Goal: Information Seeking & Learning: Learn about a topic

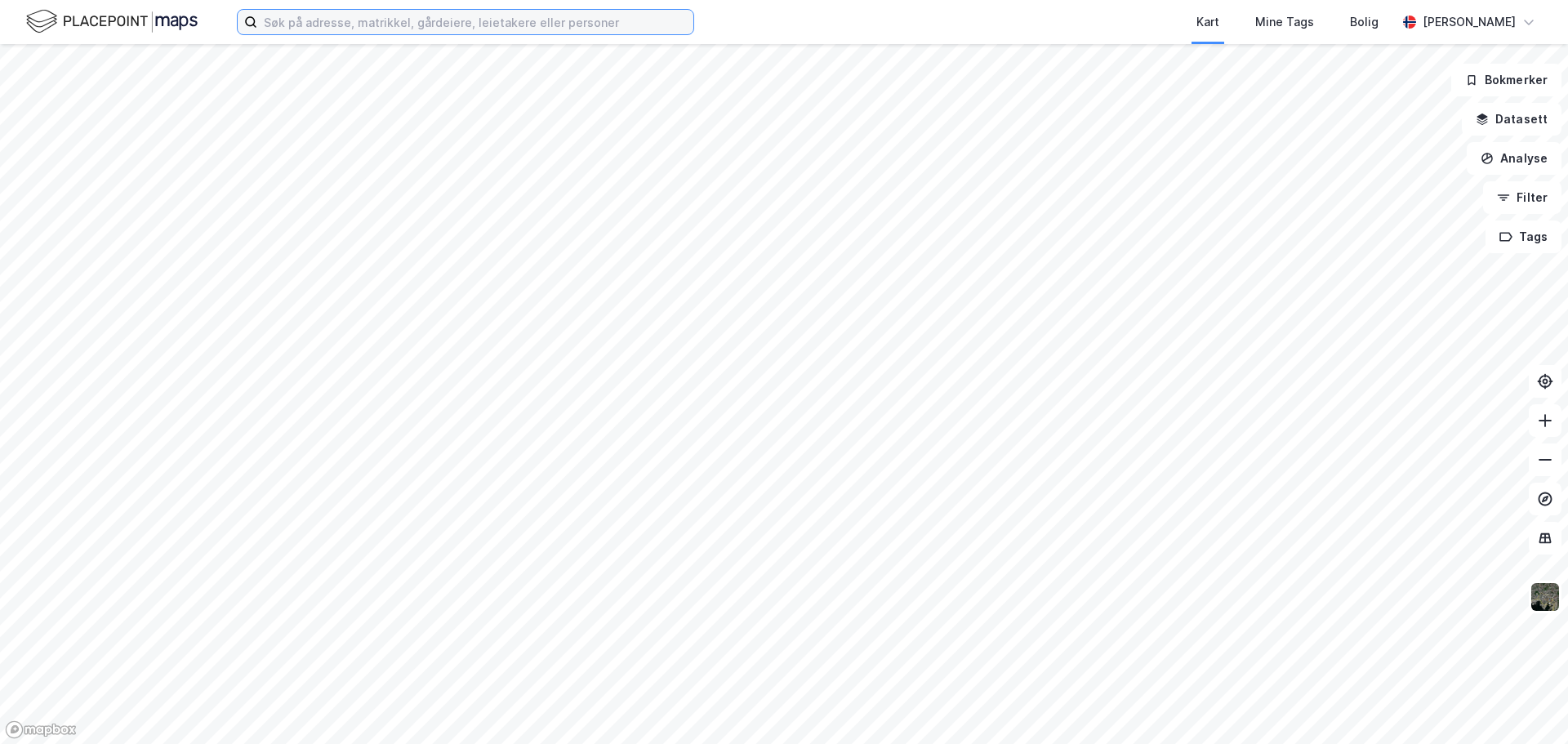
click at [408, 19] on input at bounding box center [475, 22] width 436 height 24
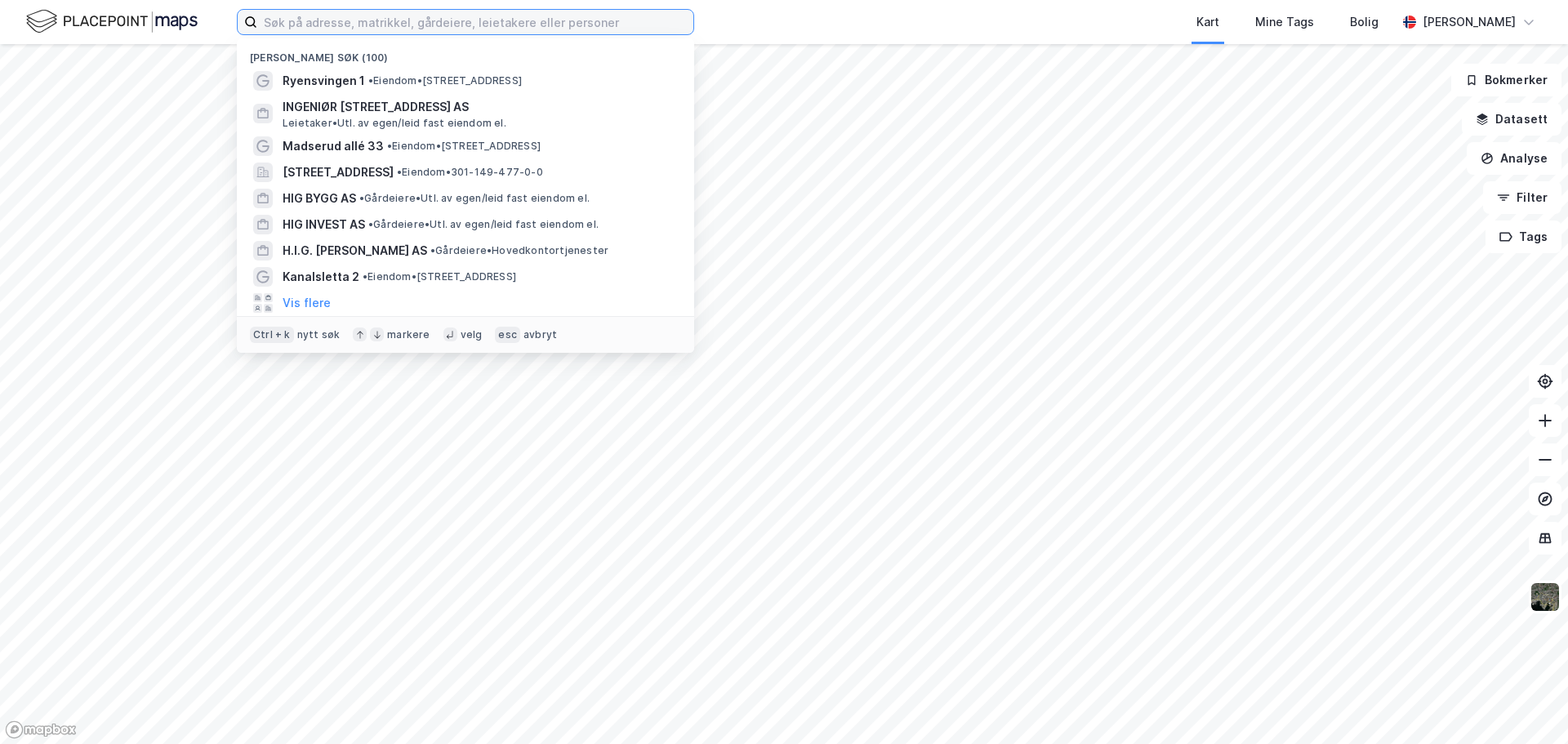
paste input "89/9 i [GEOGRAPHIC_DATA]"
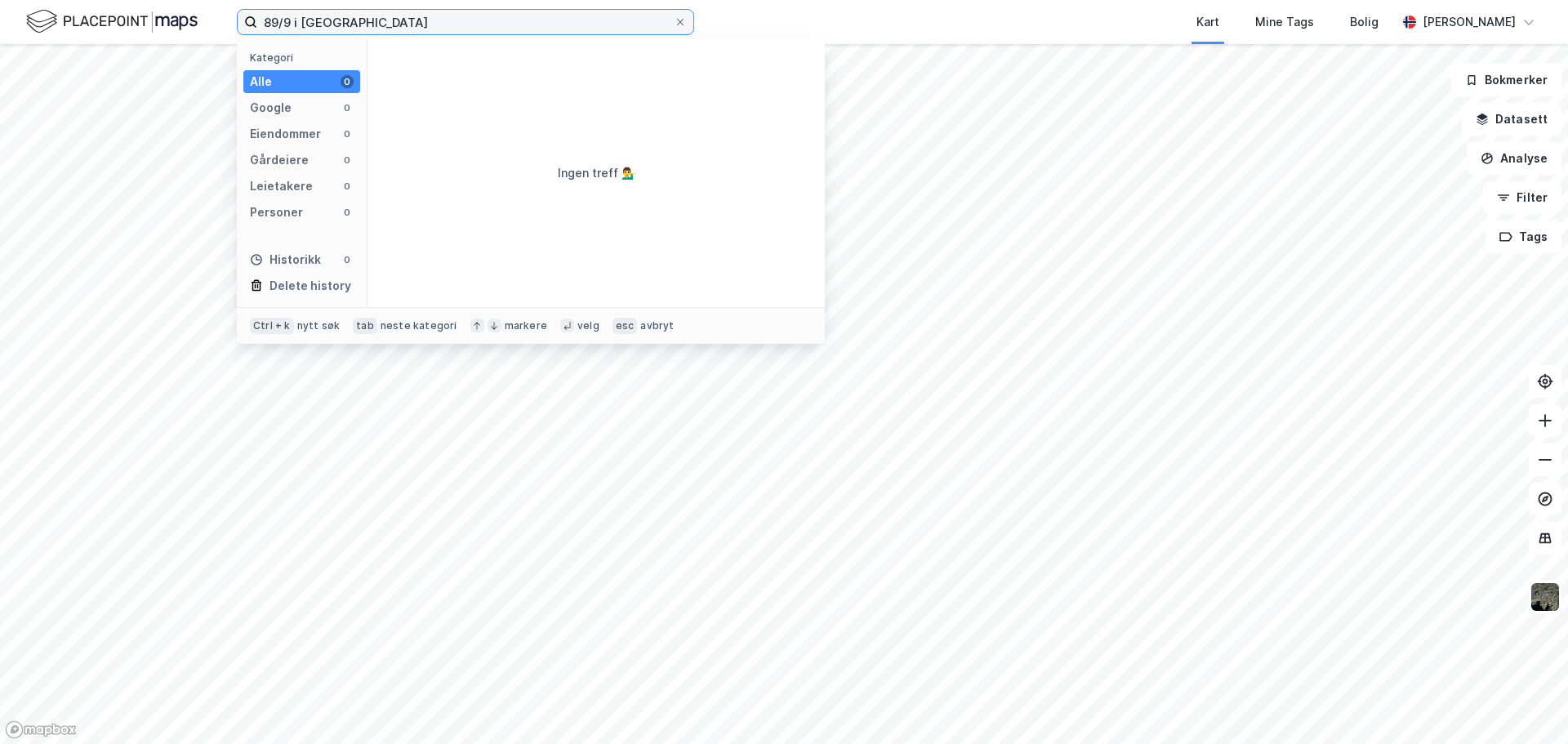
click at [297, 23] on input "89/9 i [GEOGRAPHIC_DATA]" at bounding box center [465, 22] width 416 height 24
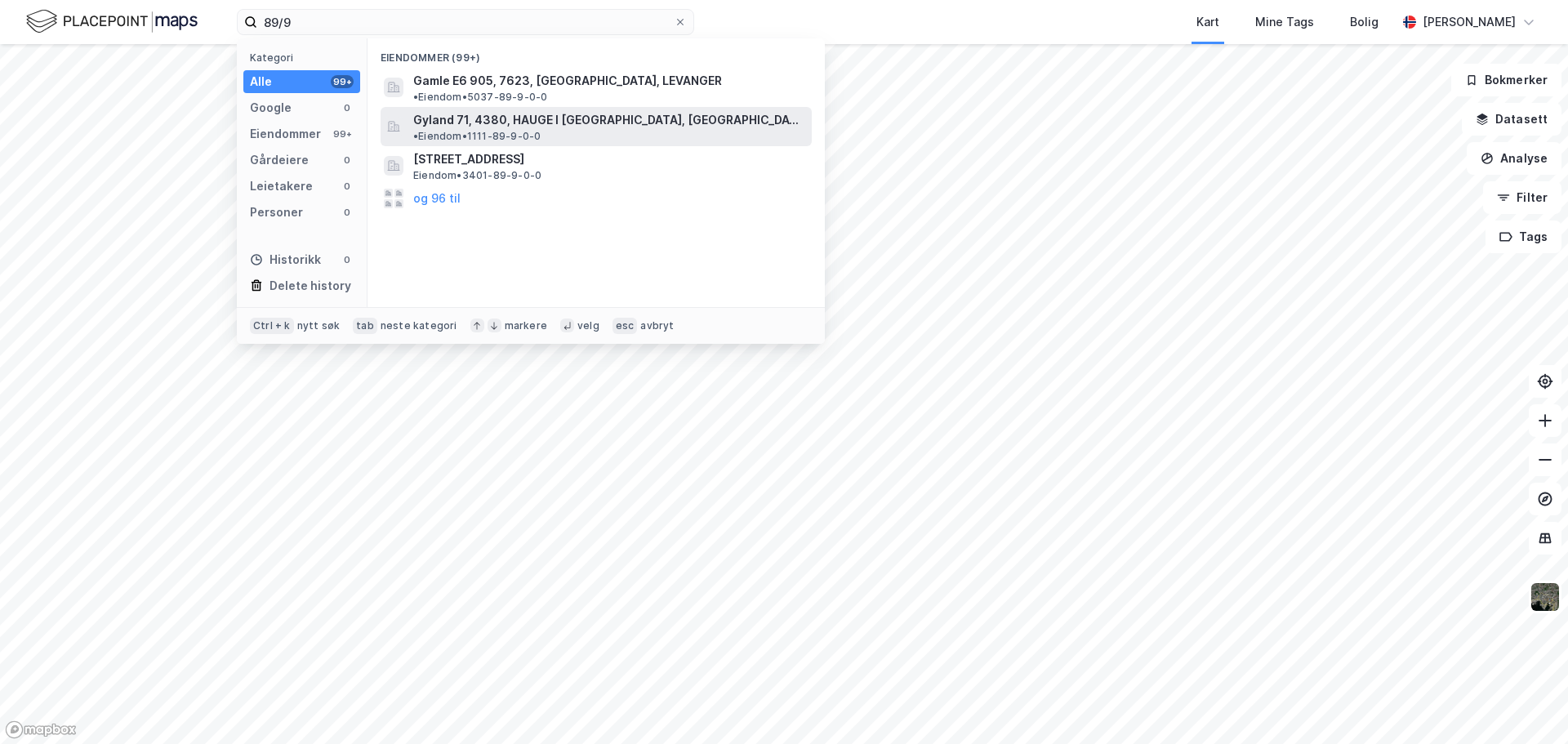
click at [607, 110] on span "Gyland 71, 4380, HAUGE I [GEOGRAPHIC_DATA], [GEOGRAPHIC_DATA]" at bounding box center [608, 120] width 392 height 19
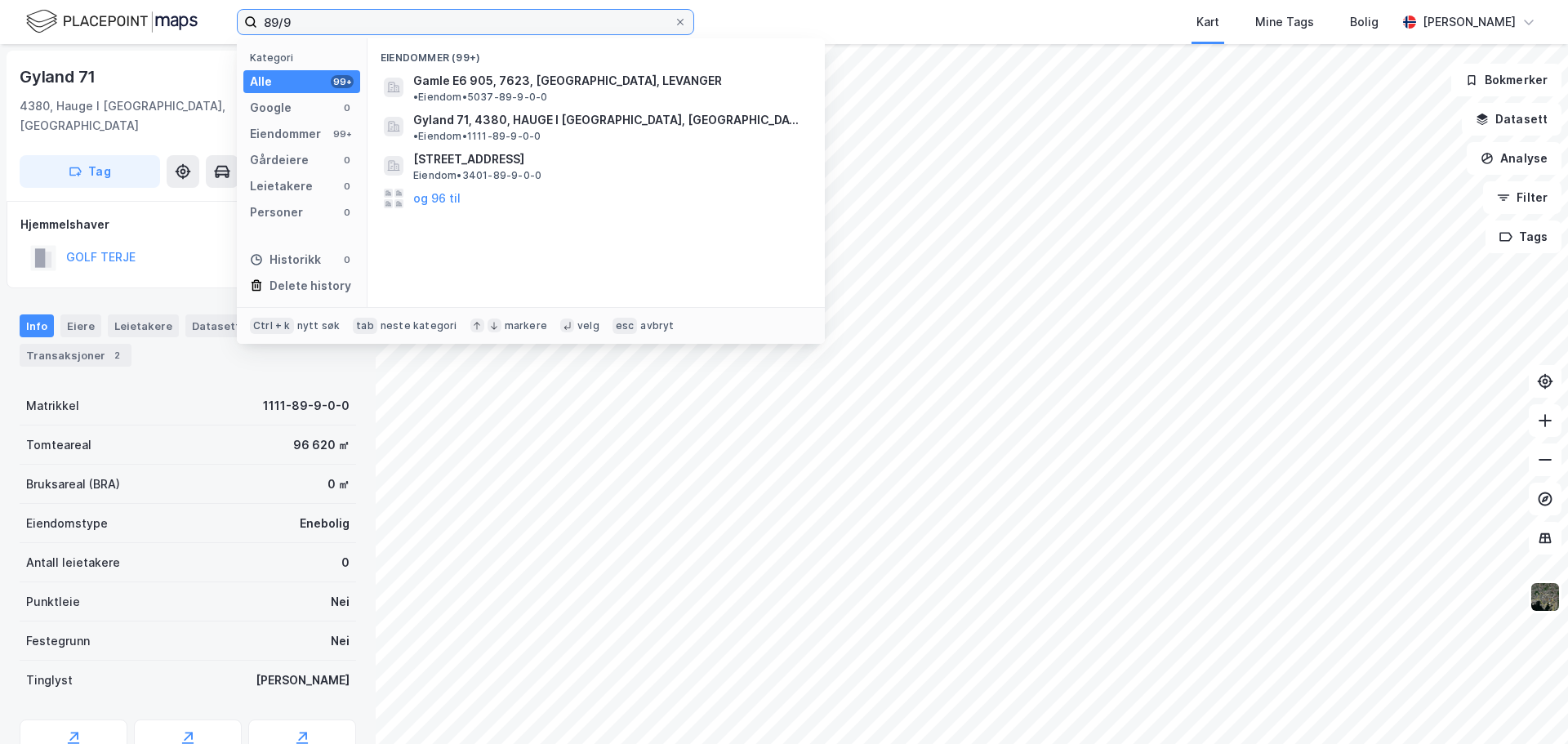
click at [301, 26] on input "89/9" at bounding box center [465, 22] width 416 height 24
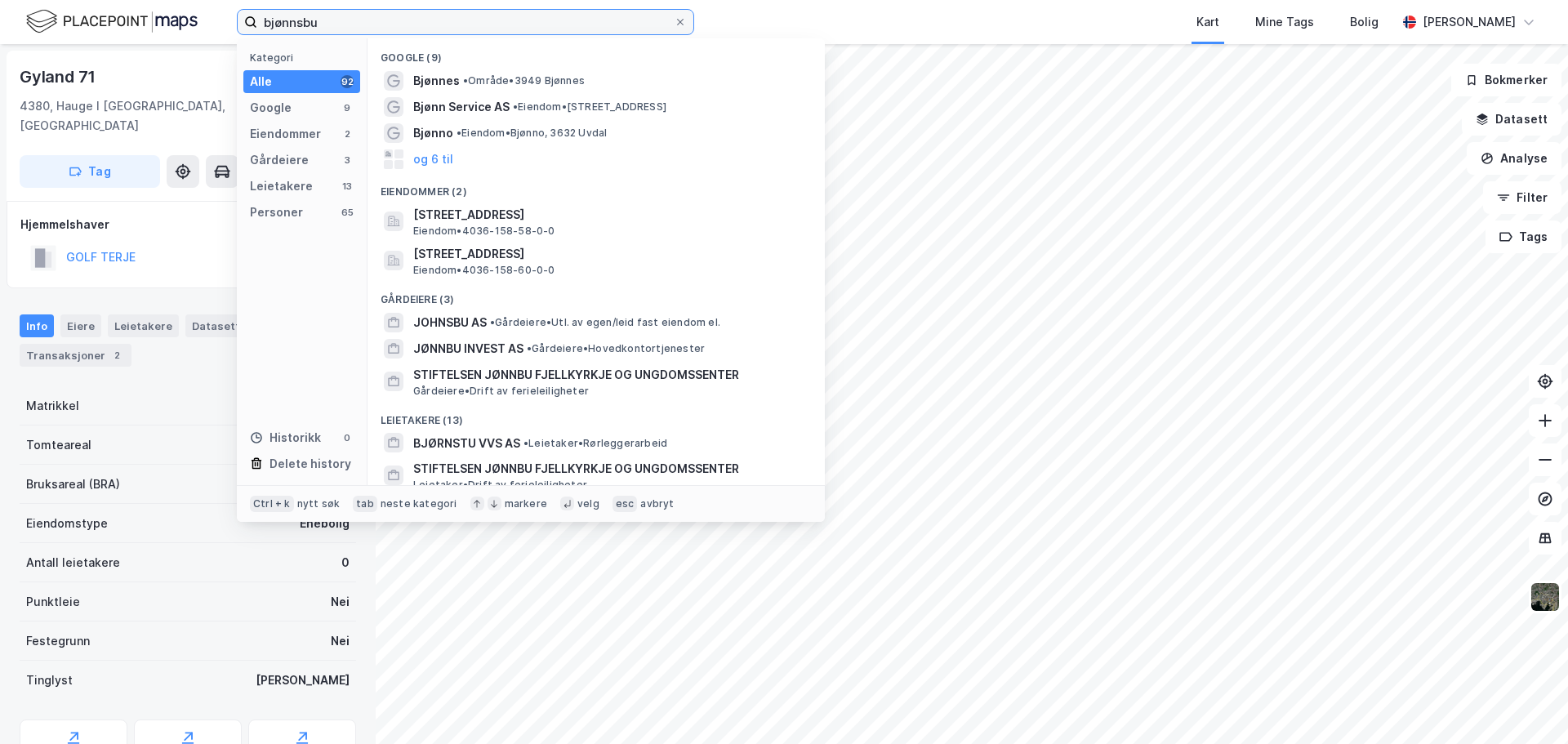
click at [526, 33] on input "bjønnsbu" at bounding box center [465, 22] width 416 height 24
paste input "Songavannet"
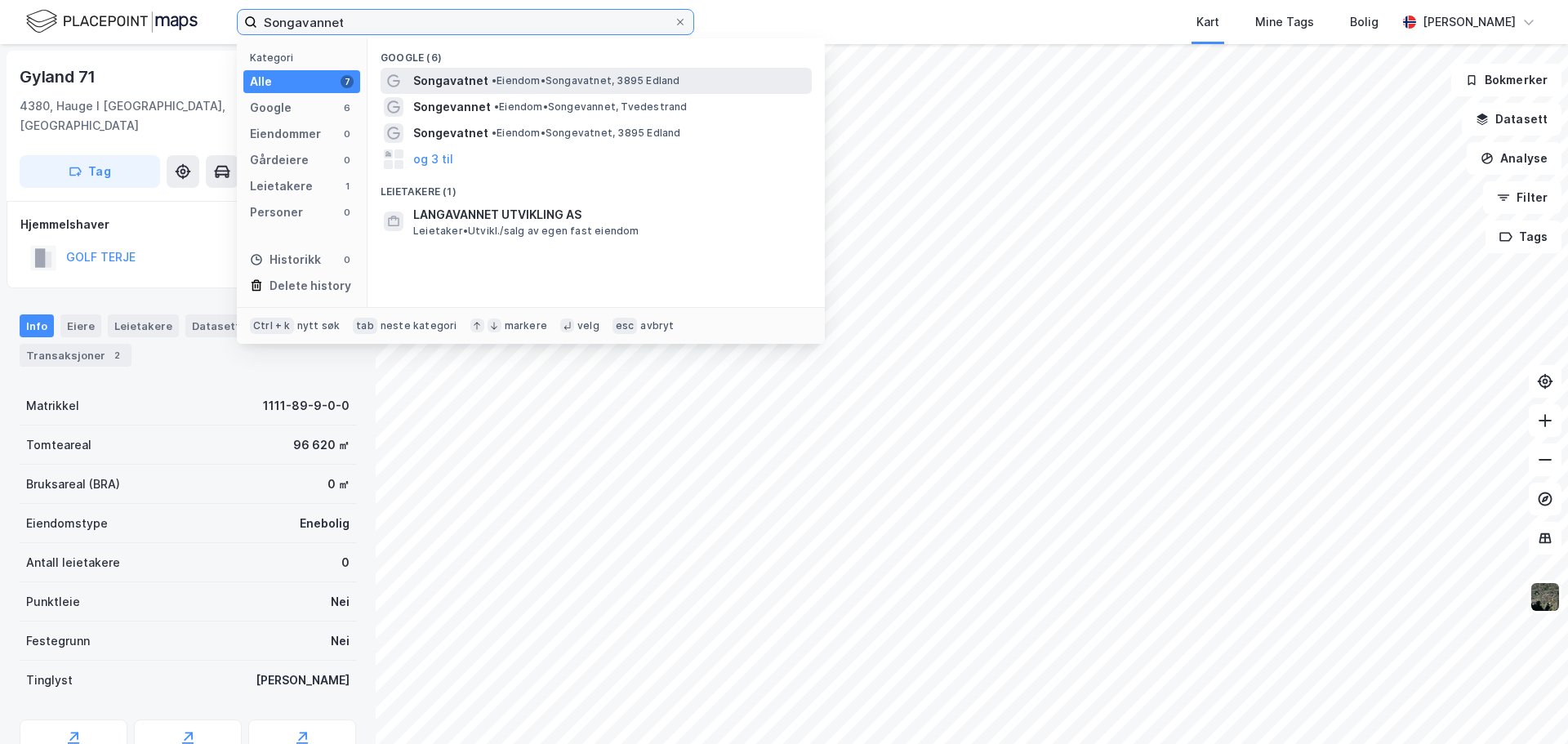
type input "Songavannet"
click at [494, 85] on span "•" at bounding box center [495, 80] width 5 height 13
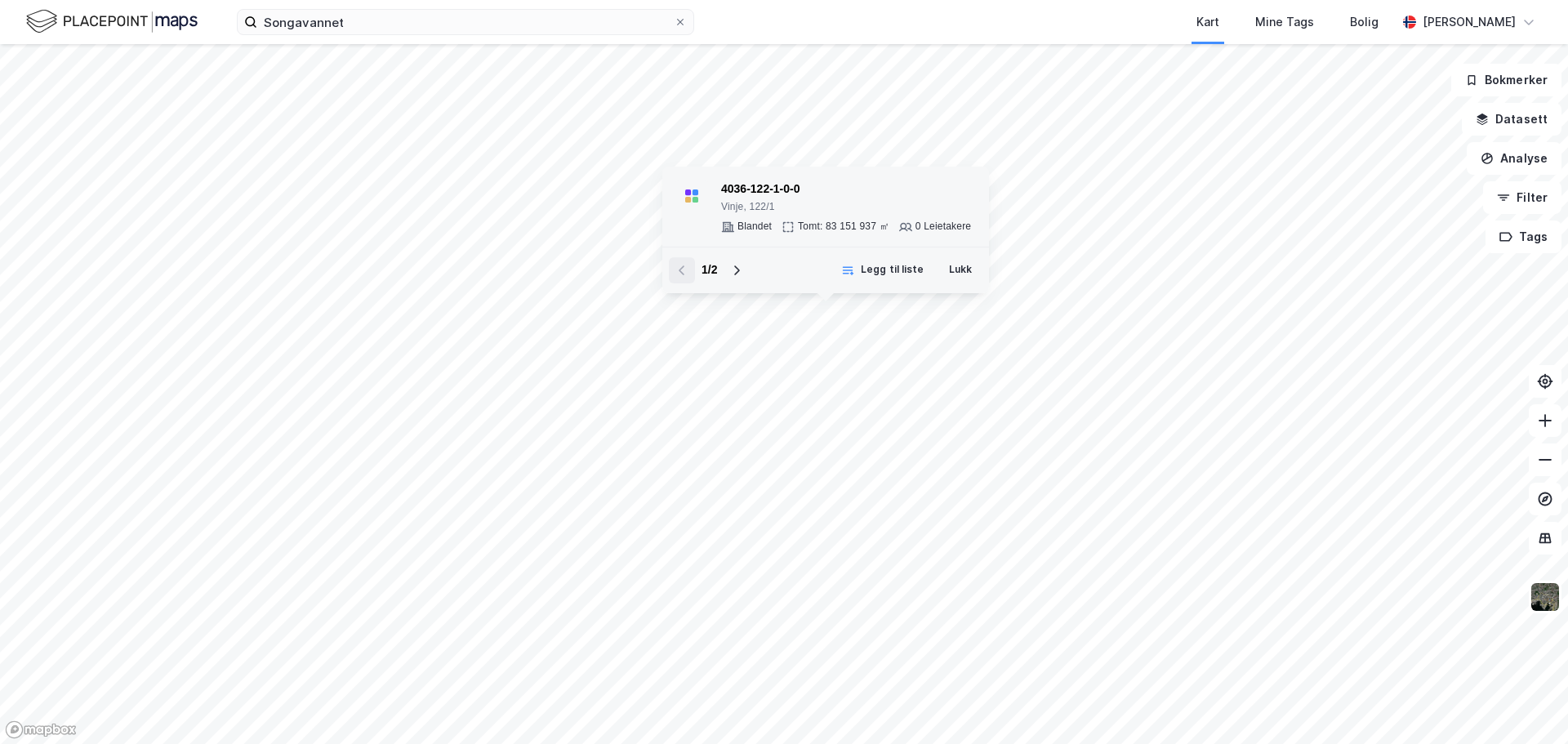
click at [896, 222] on div "Blandet Tomt: 83 151 937 ㎡ 0 Leietakere" at bounding box center [846, 227] width 250 height 13
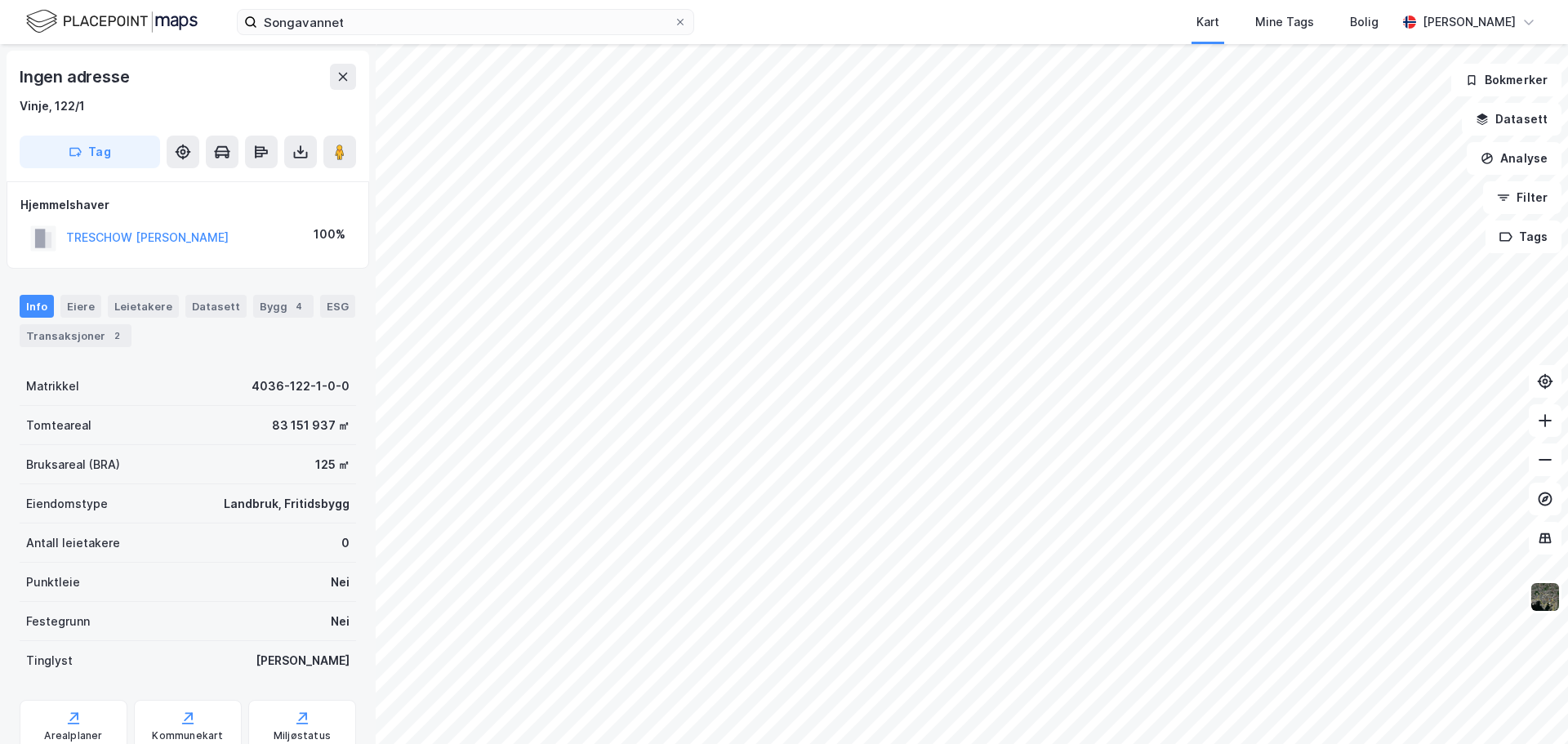
click at [1090, 0] on html "Songavannet Kart Mine Tags Bolig [PERSON_NAME] Ingen adresse Vinje, 122/1 Tag H…" at bounding box center [784, 372] width 1568 height 744
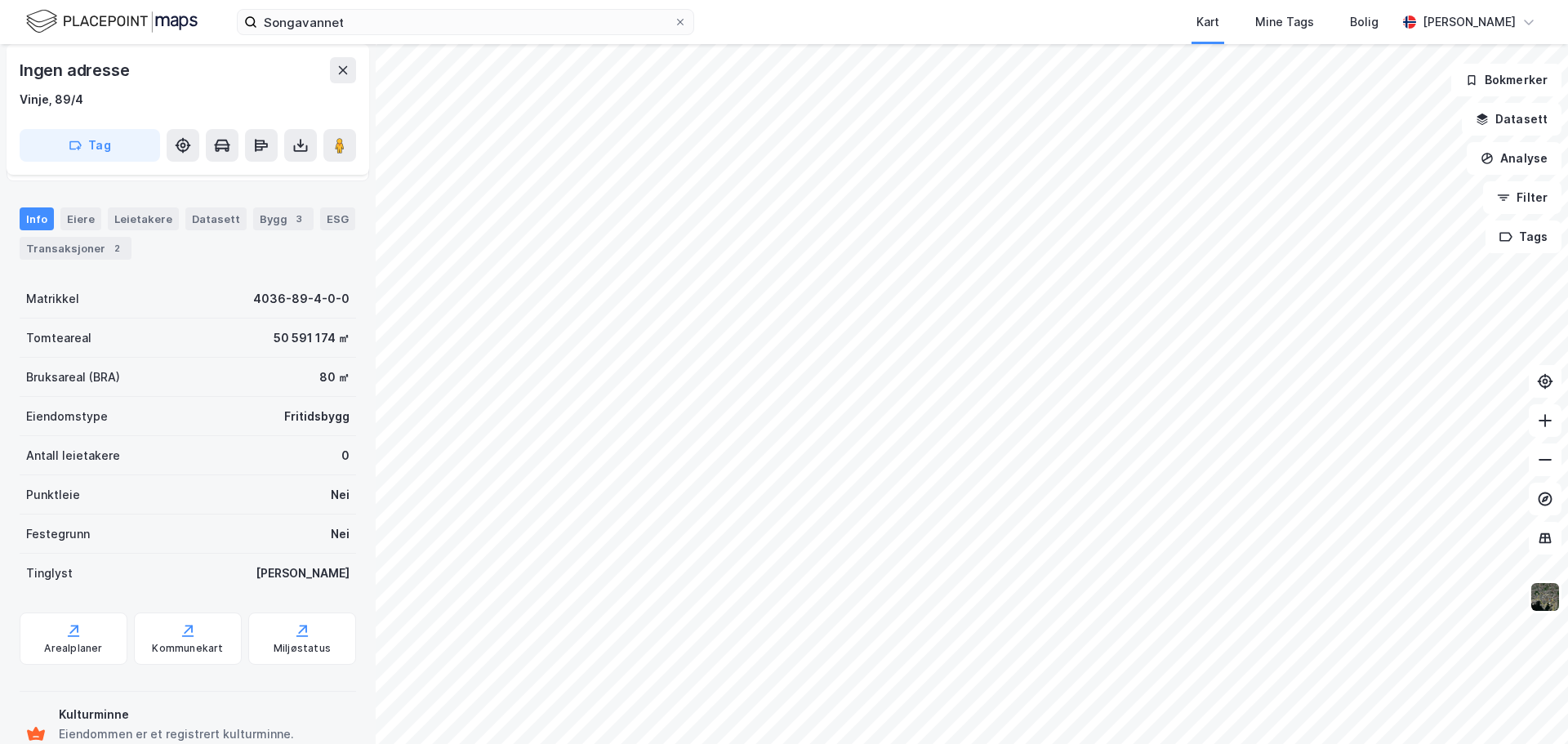
scroll to position [66, 0]
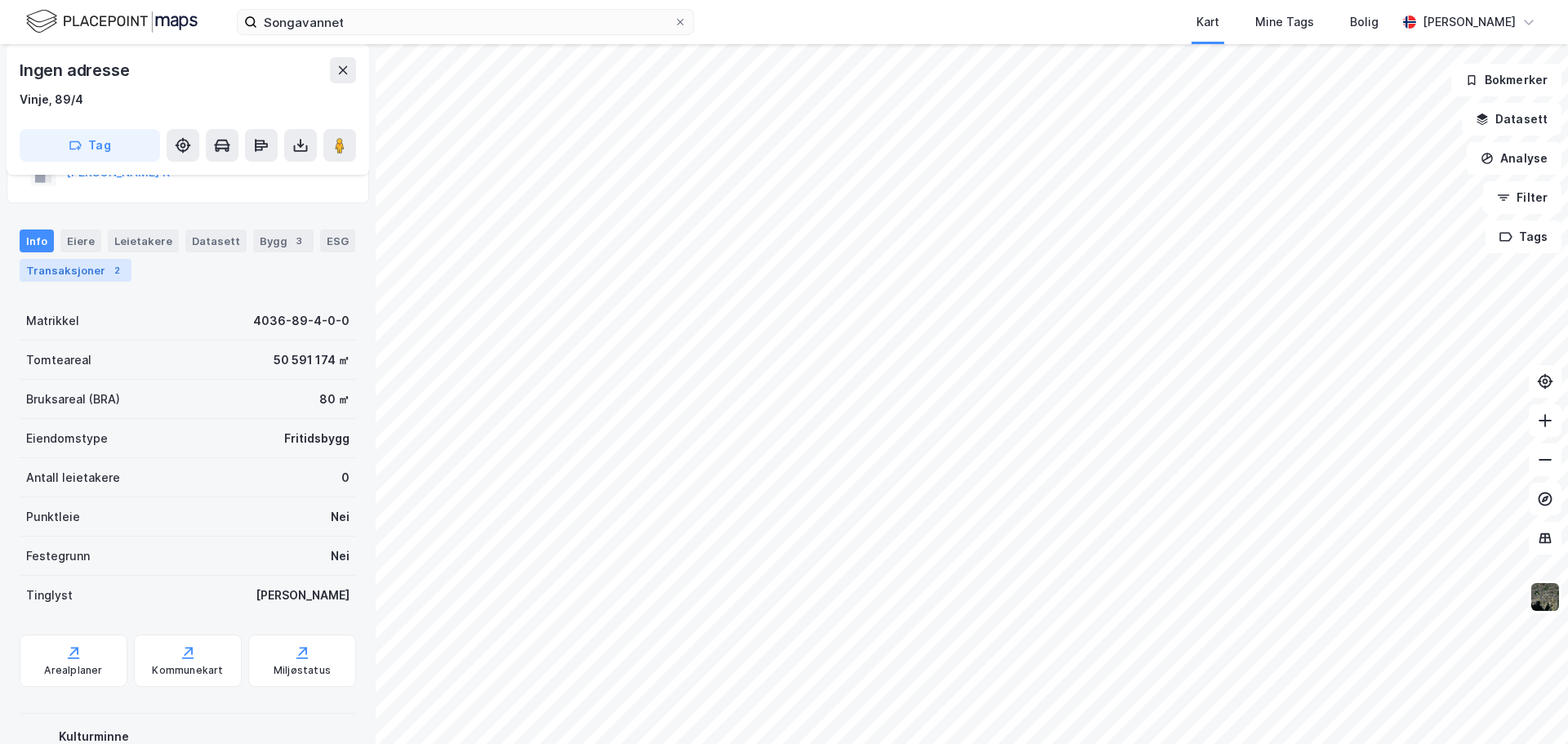
click at [94, 265] on div "Transaksjoner 2" at bounding box center [75, 270] width 112 height 23
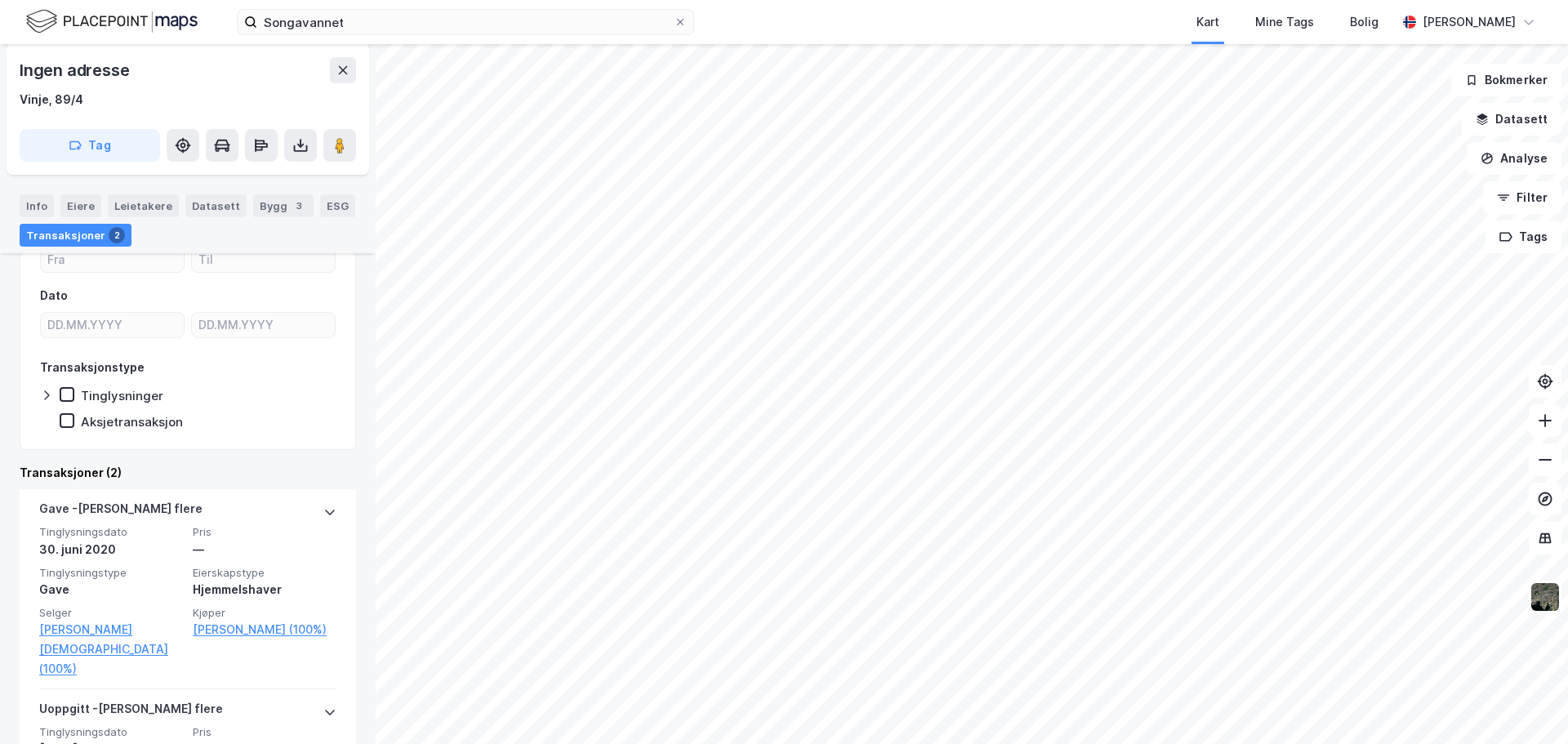
scroll to position [245, 0]
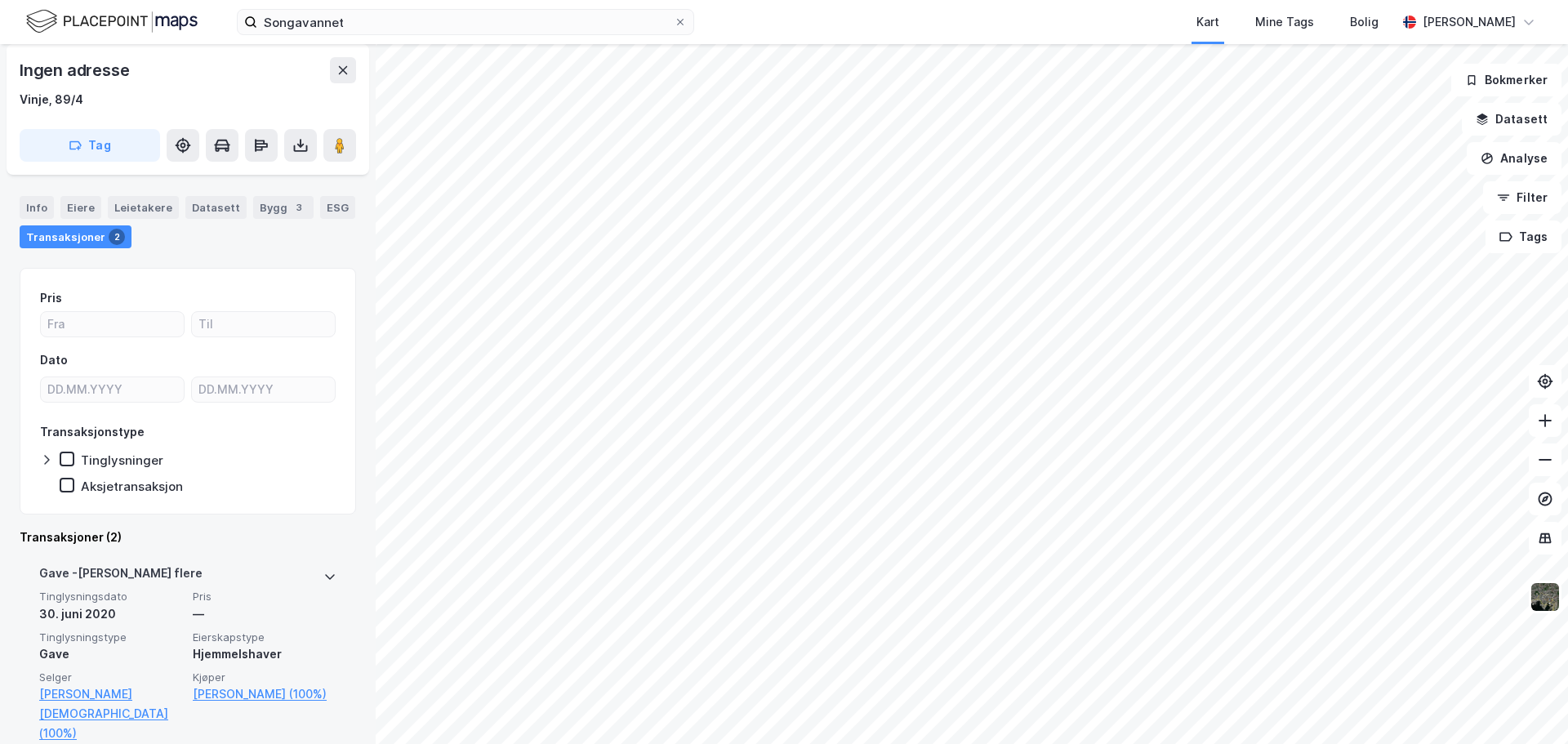
scroll to position [82, 0]
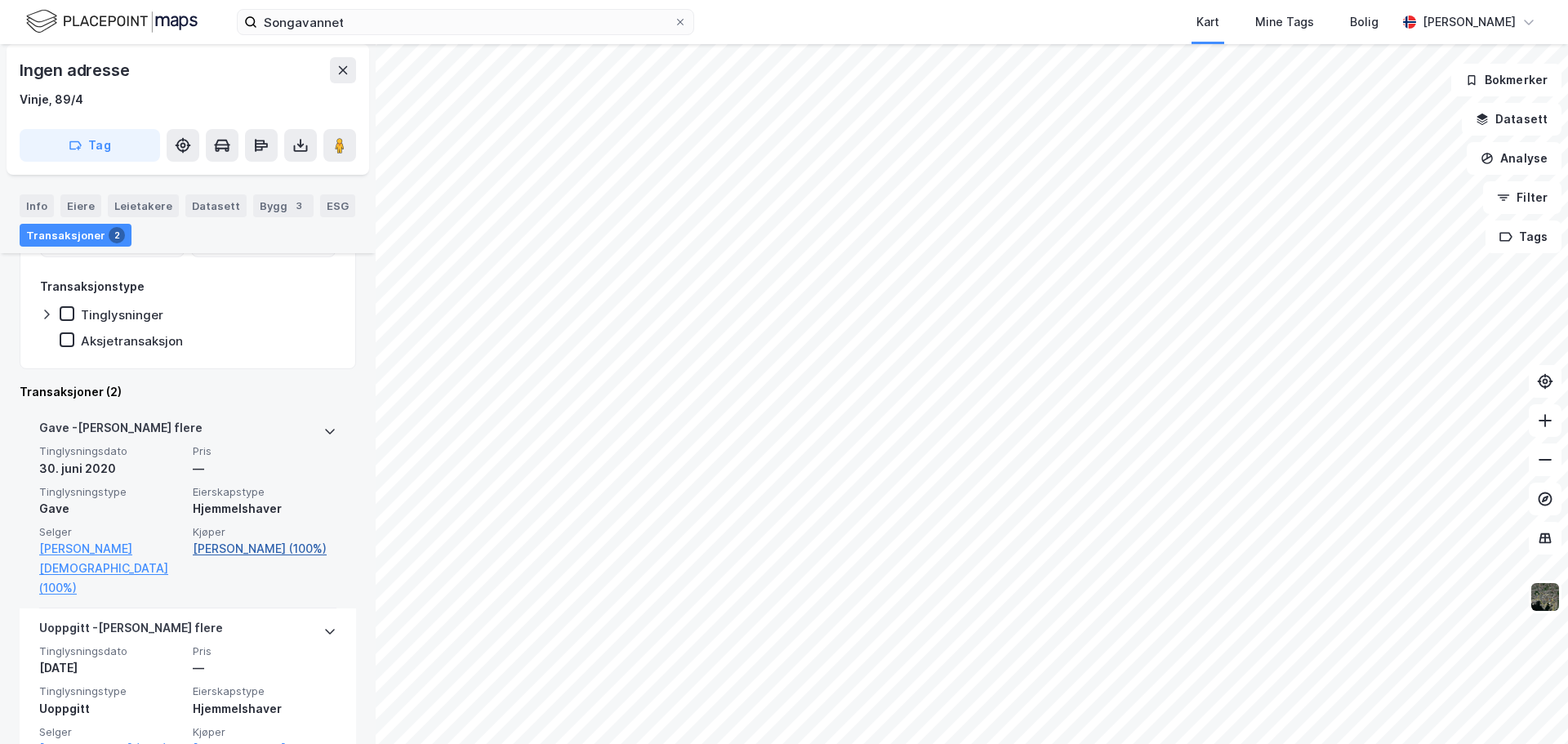
scroll to position [245, 0]
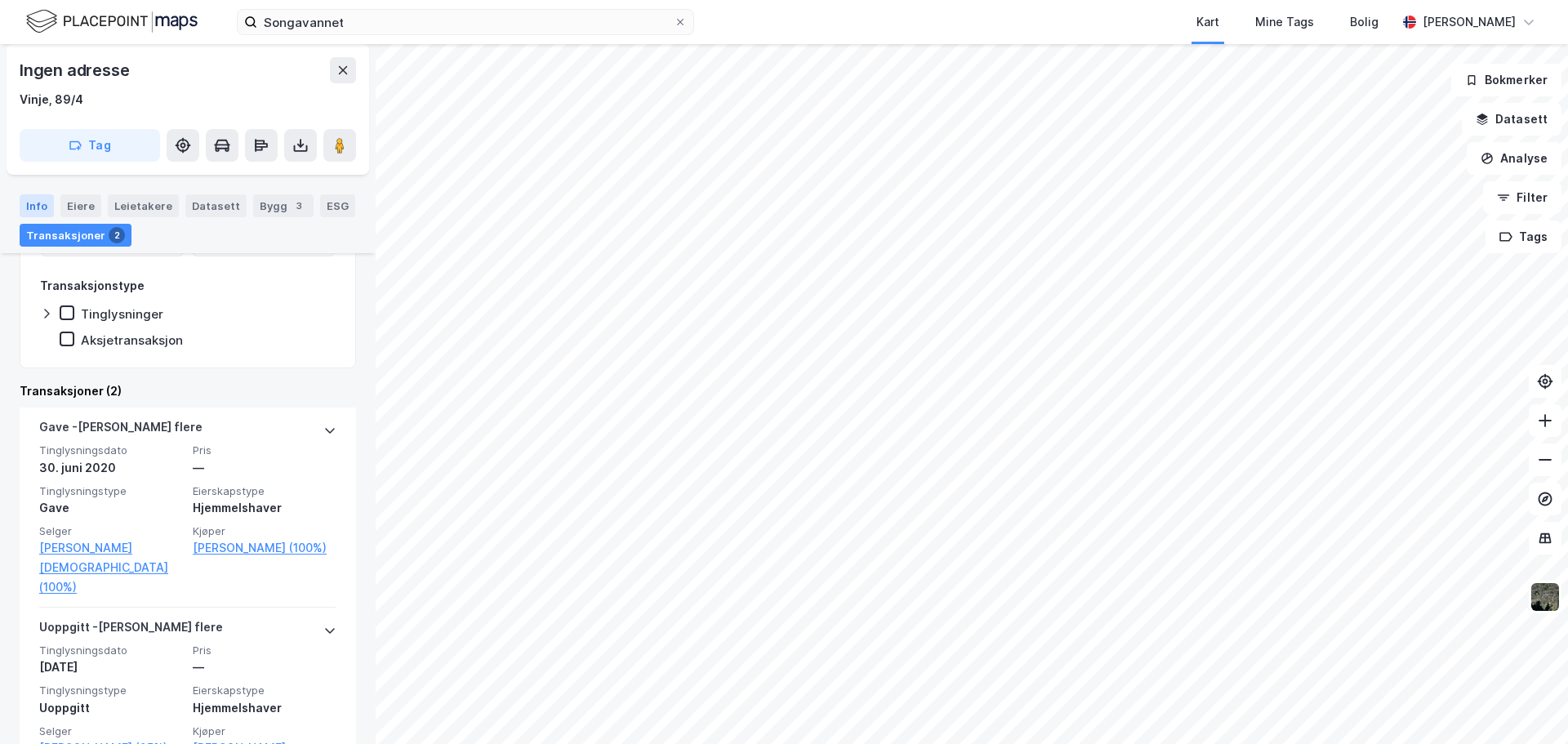
click at [47, 210] on div "Info" at bounding box center [36, 206] width 35 height 23
